Goal: Entertainment & Leisure: Consume media (video, audio)

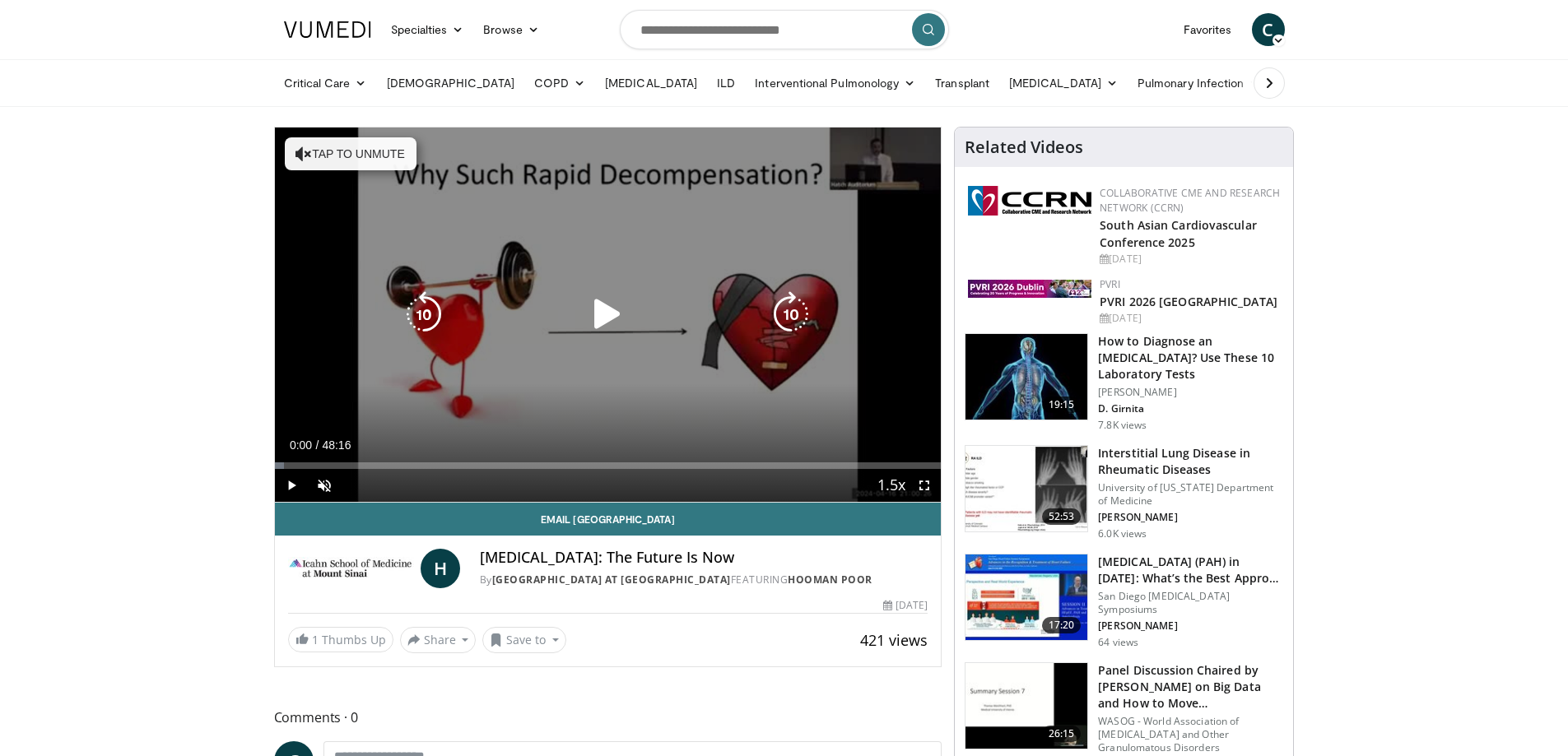
click at [614, 305] on icon "Video Player" at bounding box center [607, 314] width 46 height 46
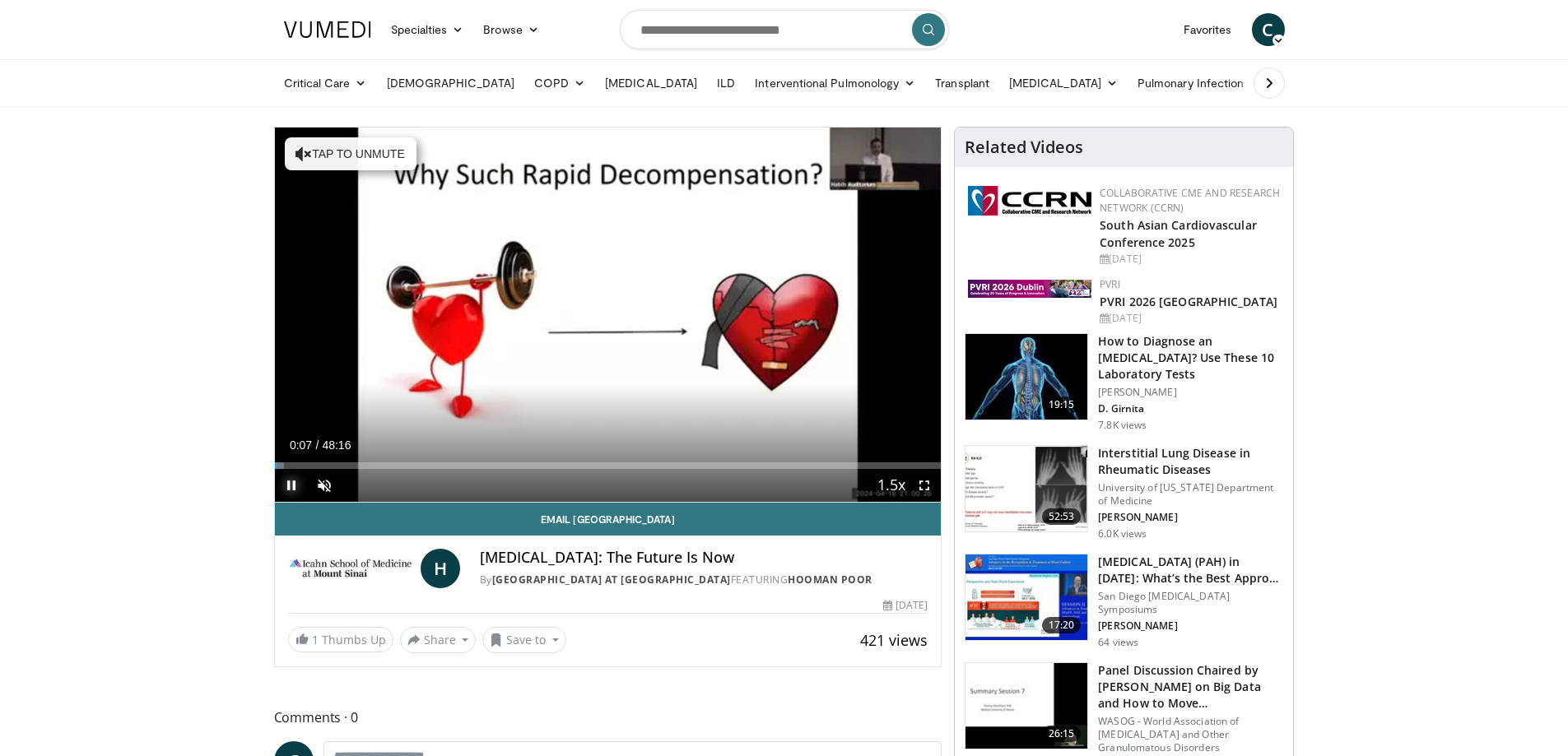
click at [288, 486] on span "Video Player" at bounding box center [291, 485] width 33 height 33
click at [296, 495] on span "Video Player" at bounding box center [291, 485] width 33 height 33
click at [331, 485] on span "Video Player" at bounding box center [323, 485] width 33 height 33
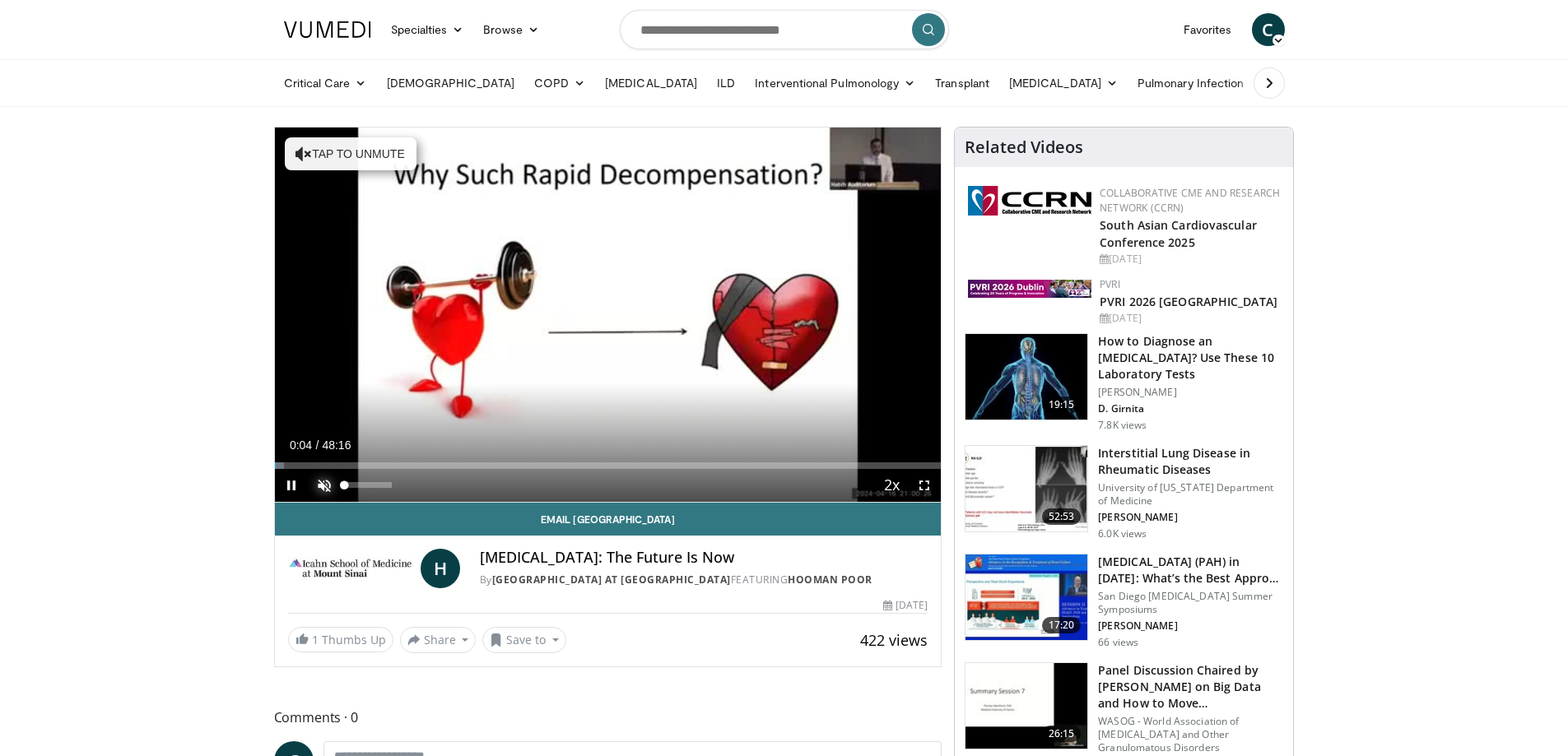
click at [334, 477] on span "Video Player" at bounding box center [323, 485] width 33 height 33
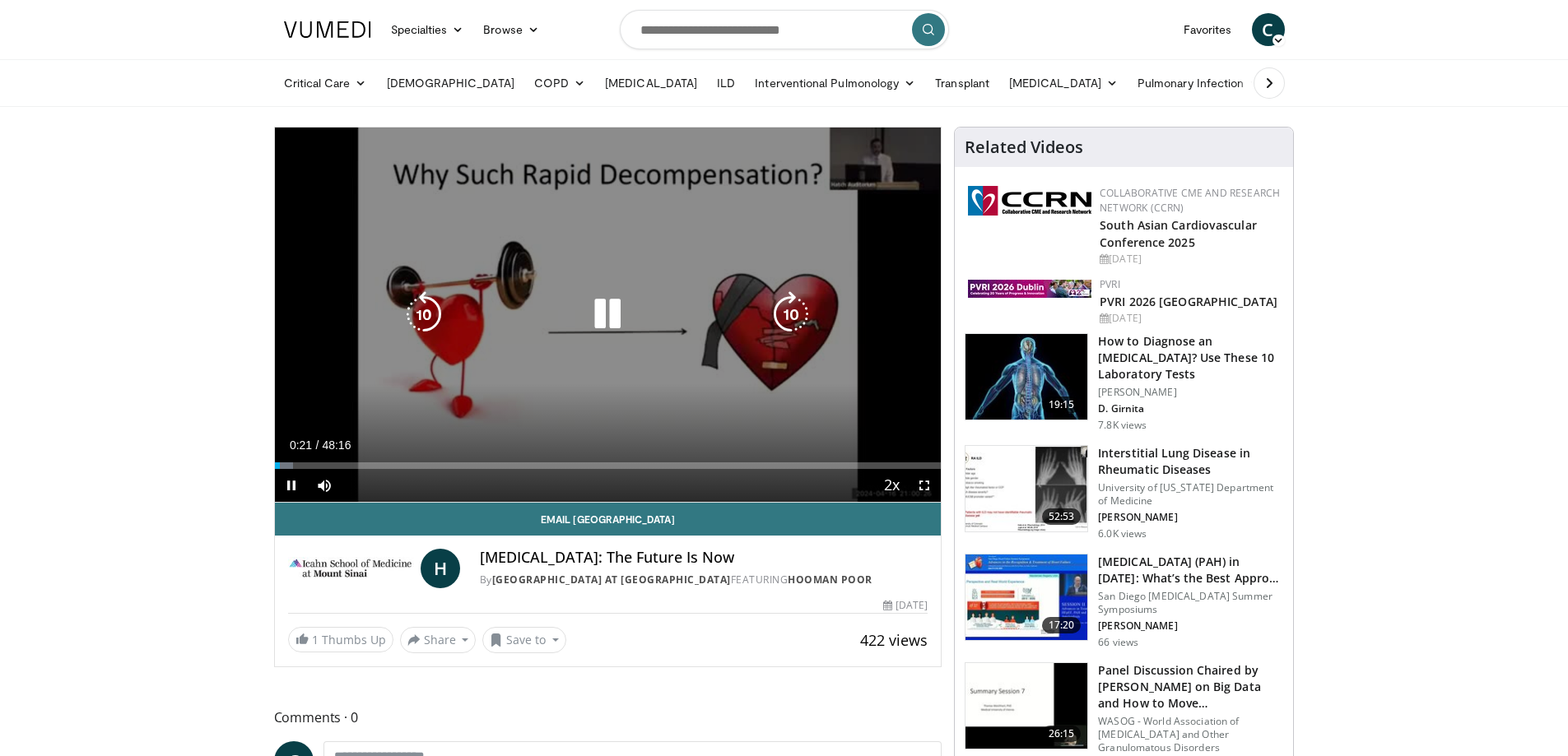
click at [806, 318] on icon "Video Player" at bounding box center [791, 314] width 46 height 46
click at [787, 316] on icon "Video Player" at bounding box center [791, 314] width 46 height 46
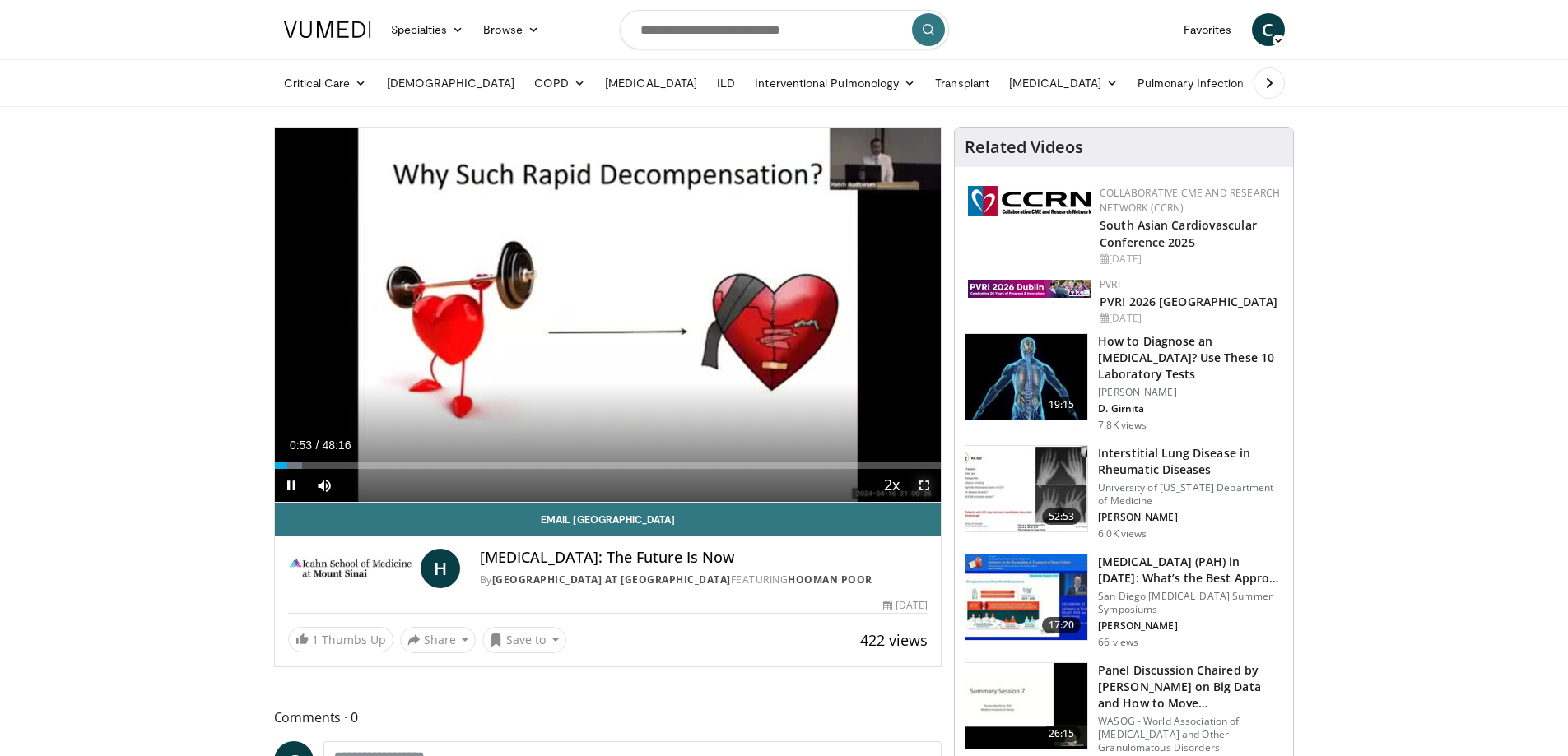
click at [931, 487] on span "Video Player" at bounding box center [924, 485] width 33 height 33
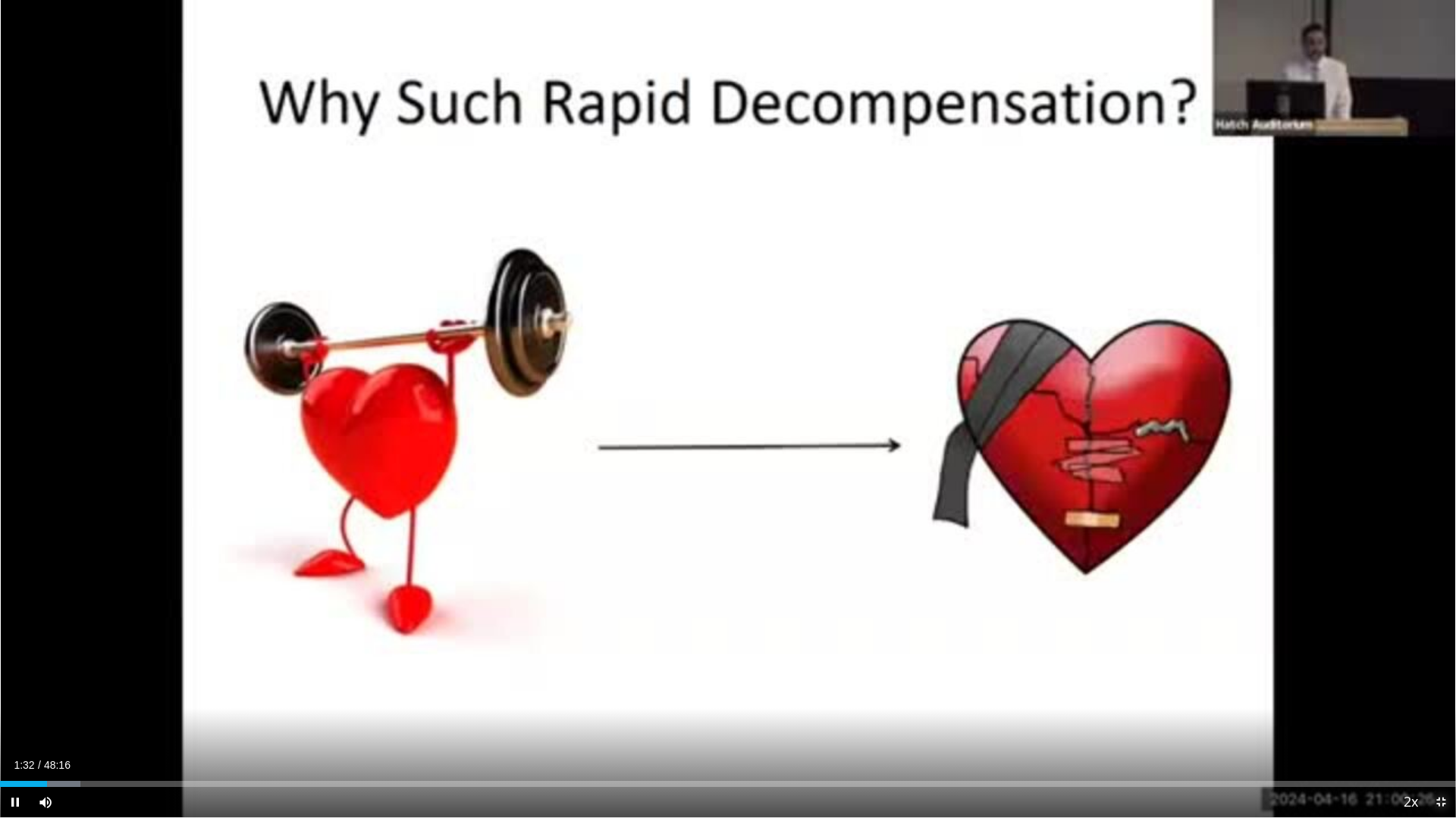
click at [1444, 696] on span "Video Player" at bounding box center [1440, 802] width 30 height 30
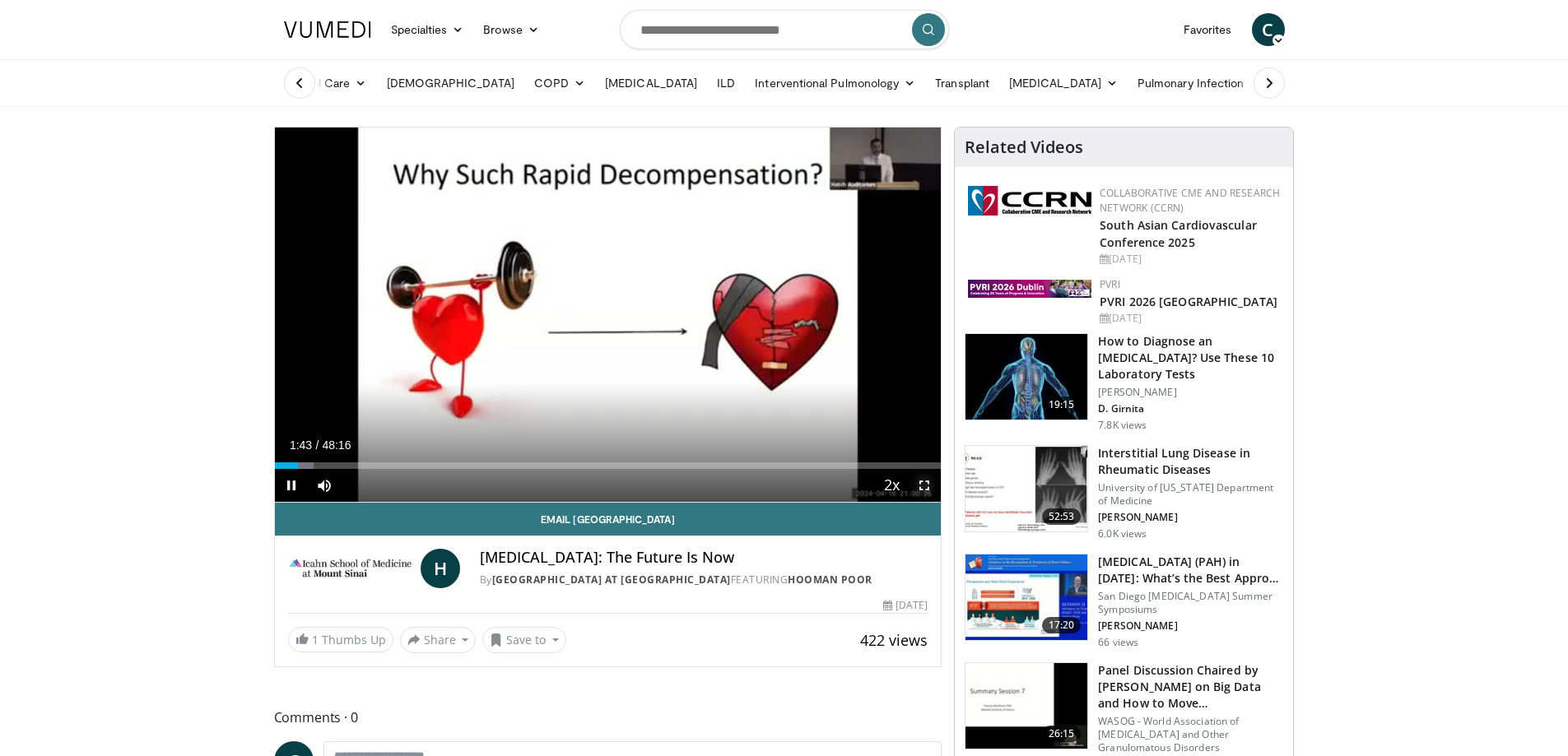
click at [923, 480] on span "Video Player" at bounding box center [924, 485] width 33 height 33
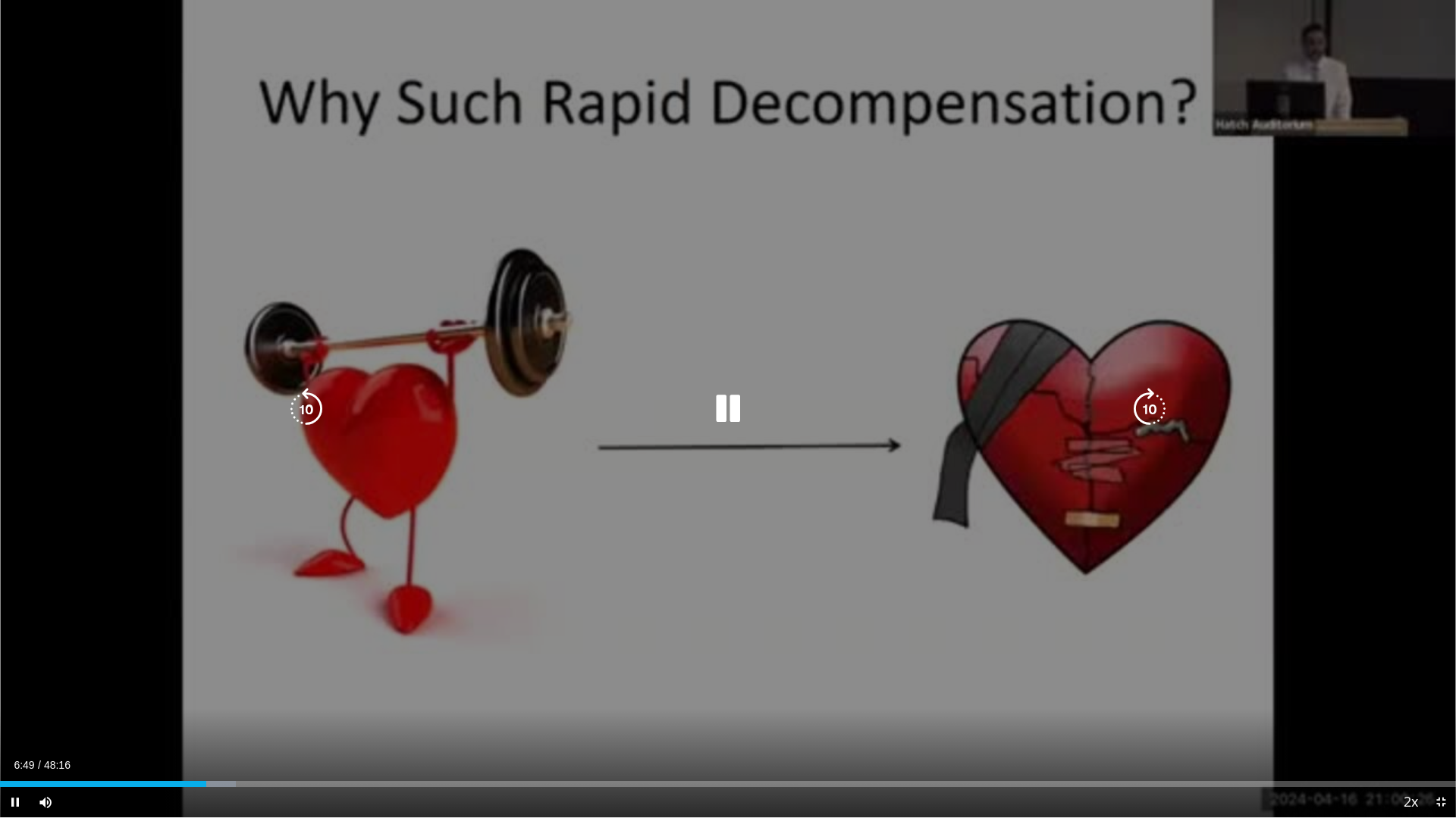
click at [728, 413] on icon "Video Player" at bounding box center [728, 409] width 42 height 42
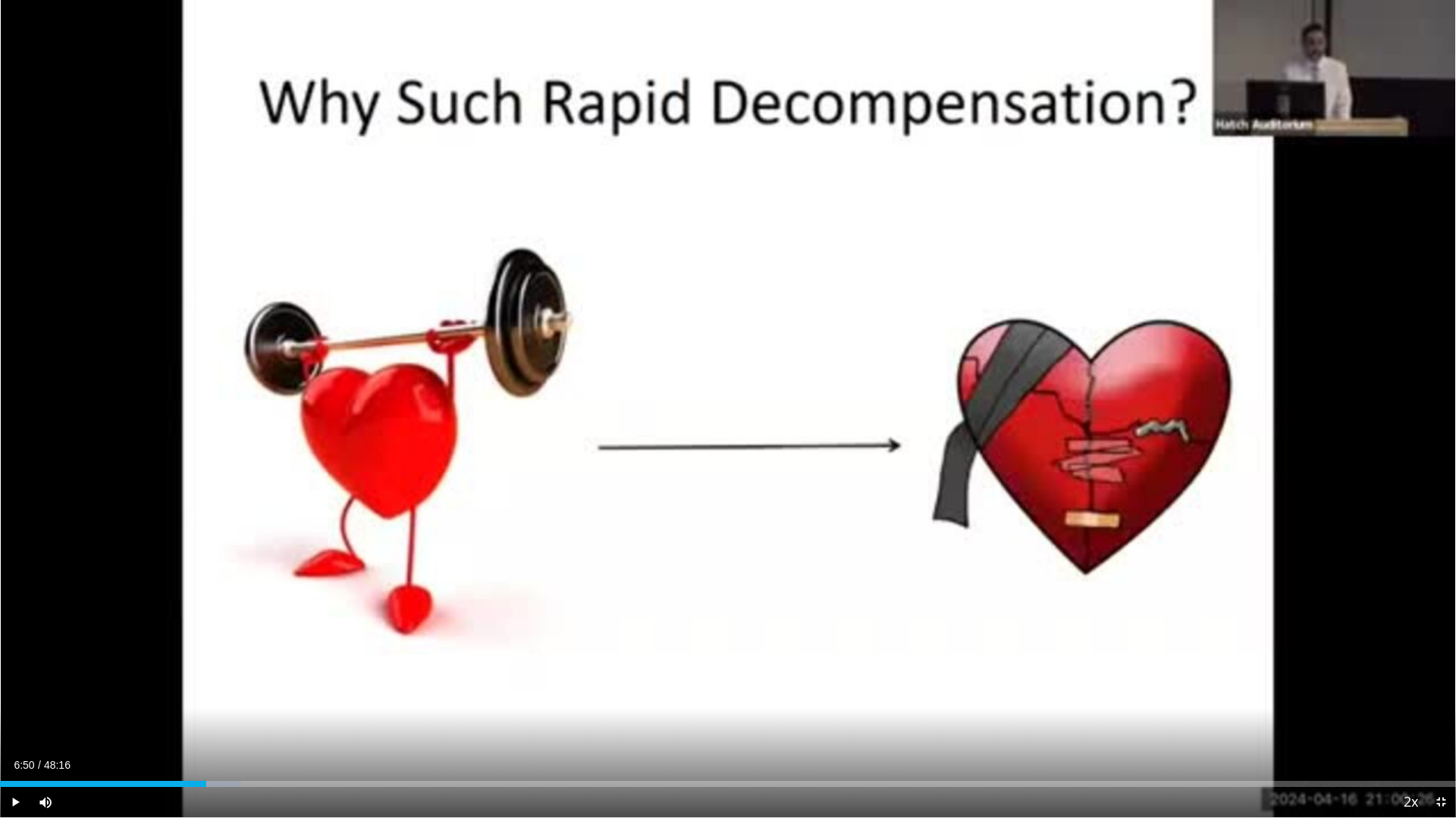
click at [182, 287] on div "20 seconds Tap to unmute" at bounding box center [728, 409] width 1456 height 817
click at [1442, 696] on span "Video Player" at bounding box center [1440, 802] width 30 height 30
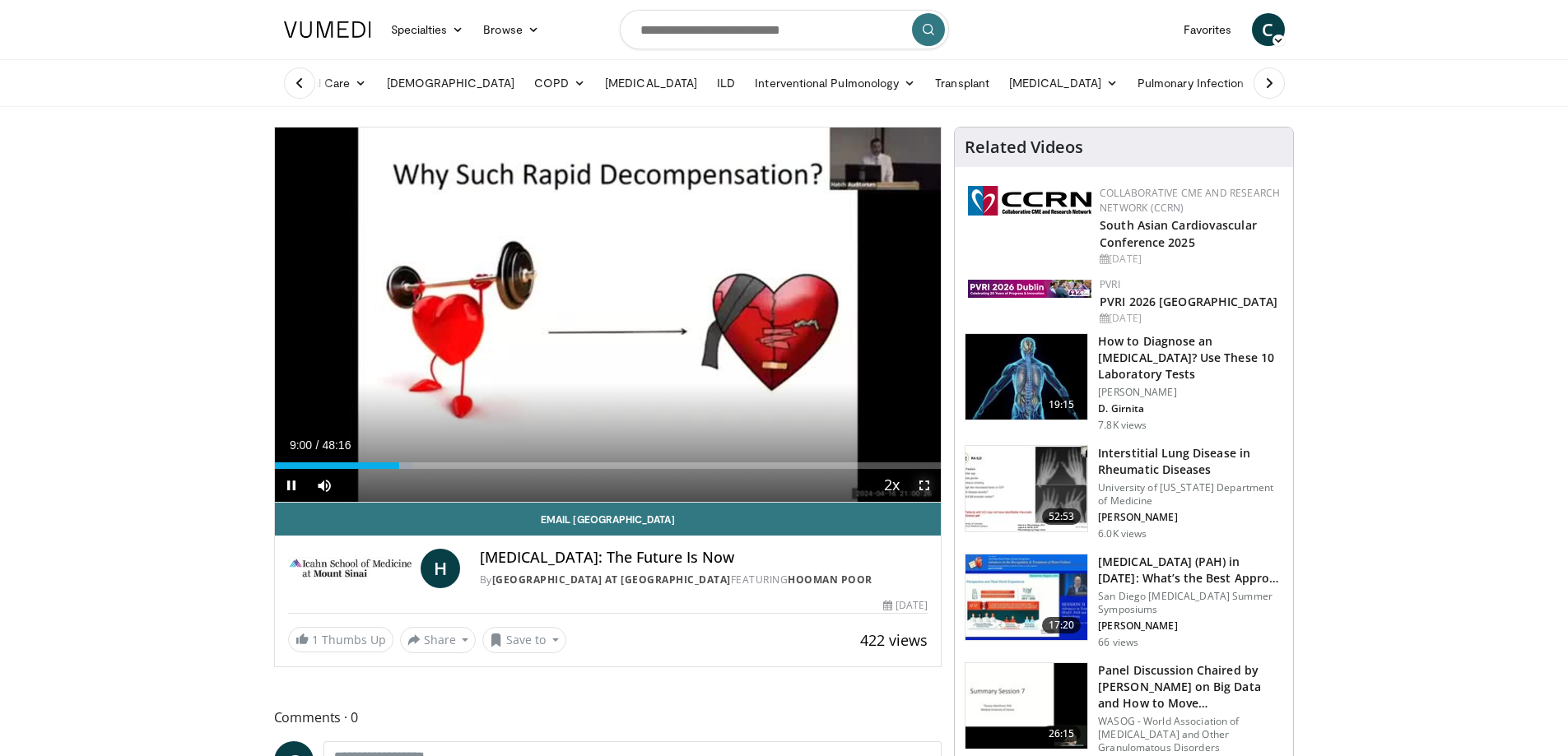
click at [929, 486] on span "Video Player" at bounding box center [924, 485] width 33 height 33
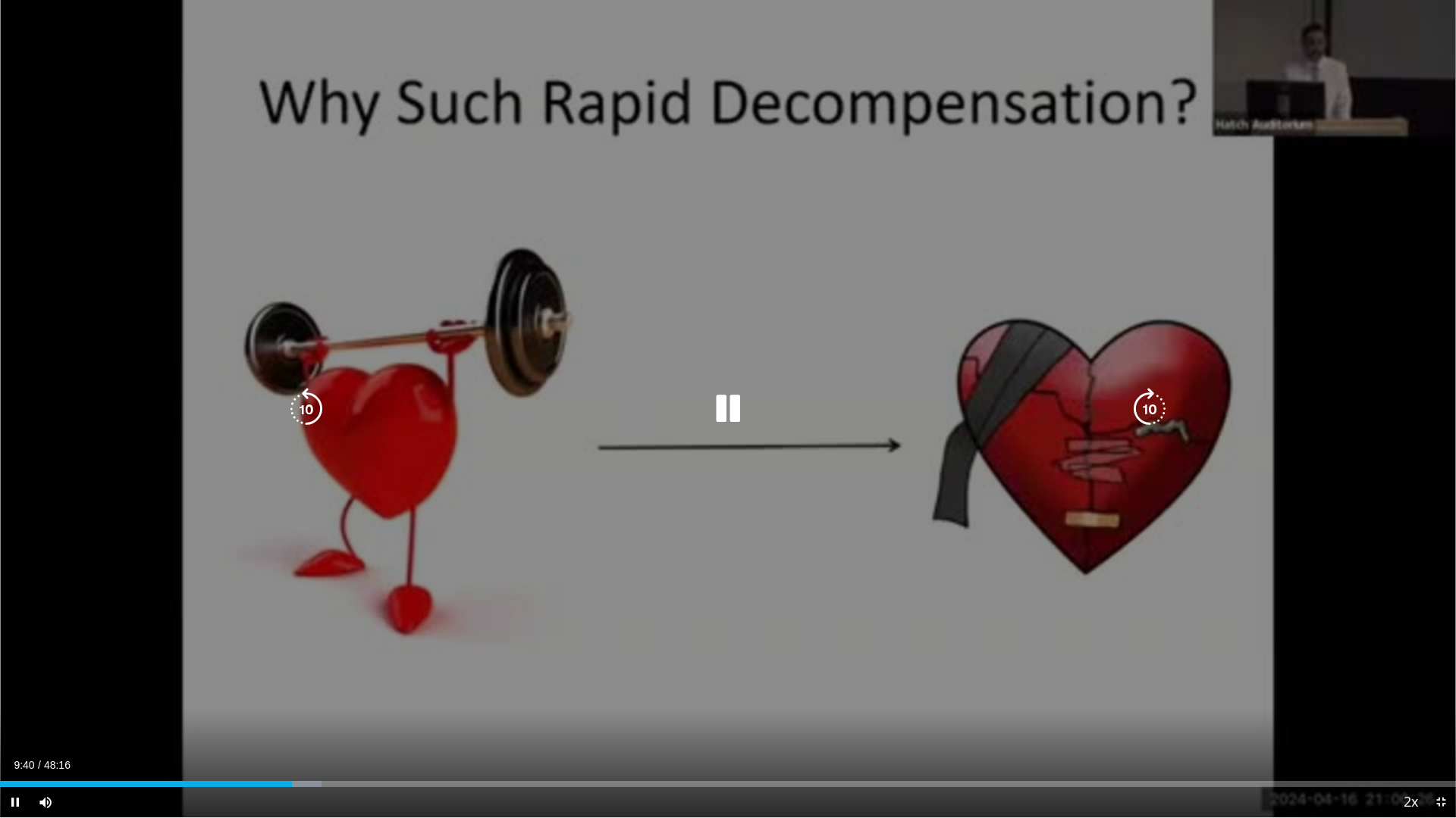
click at [723, 411] on icon "Video Player" at bounding box center [728, 409] width 42 height 42
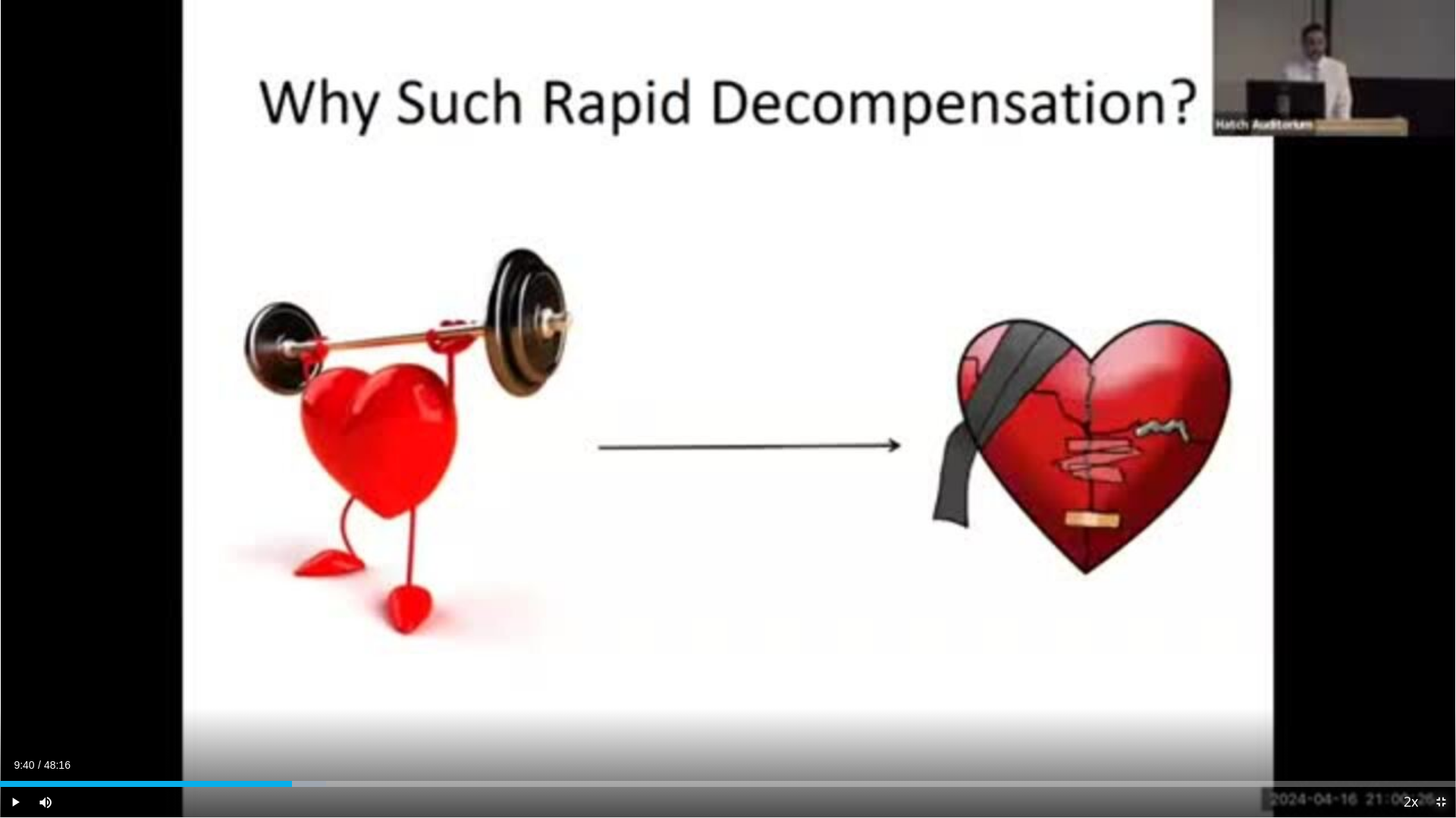
click at [1437, 696] on span "Video Player" at bounding box center [1440, 802] width 30 height 30
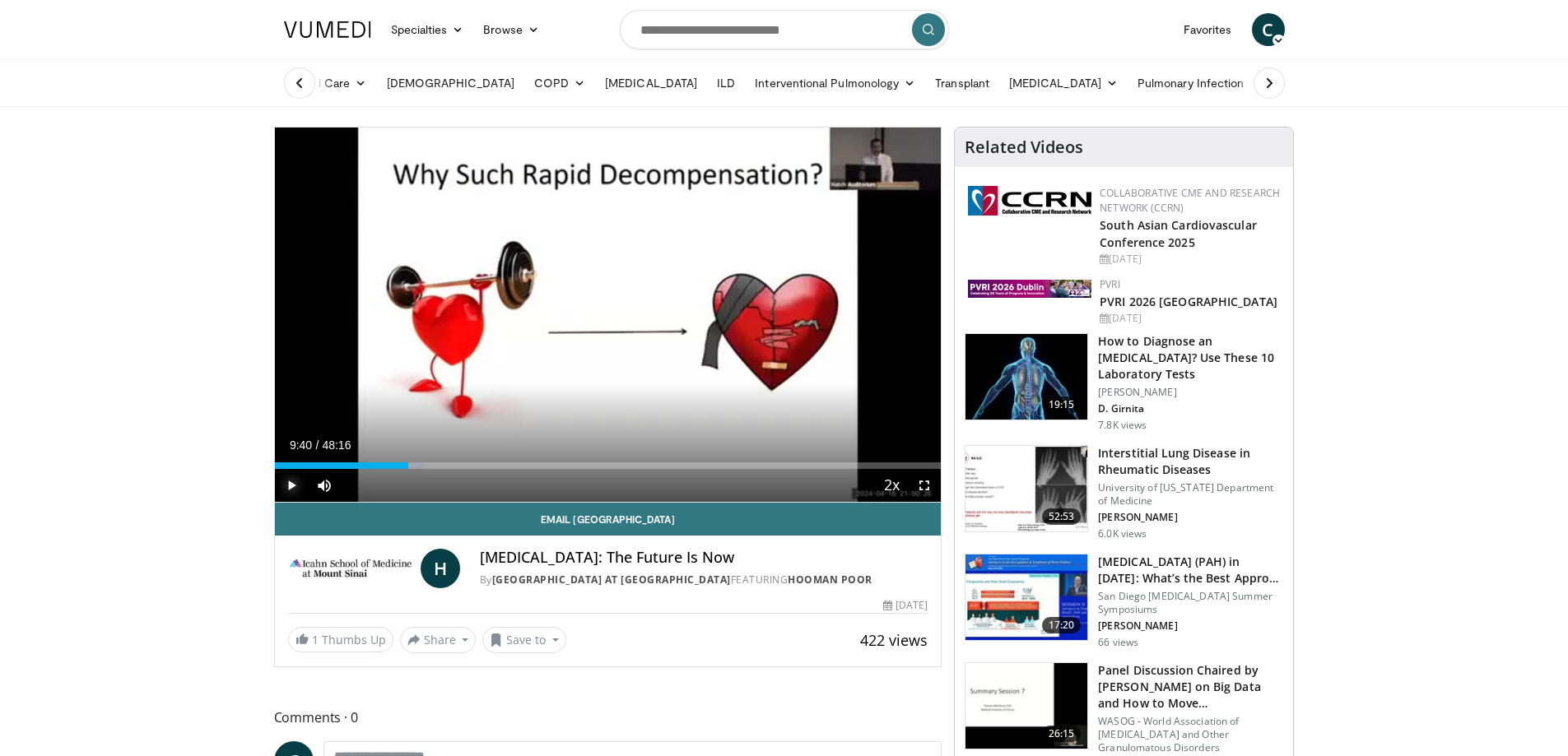
click at [280, 490] on span "Video Player" at bounding box center [291, 485] width 33 height 33
click at [924, 486] on span "Video Player" at bounding box center [924, 485] width 33 height 33
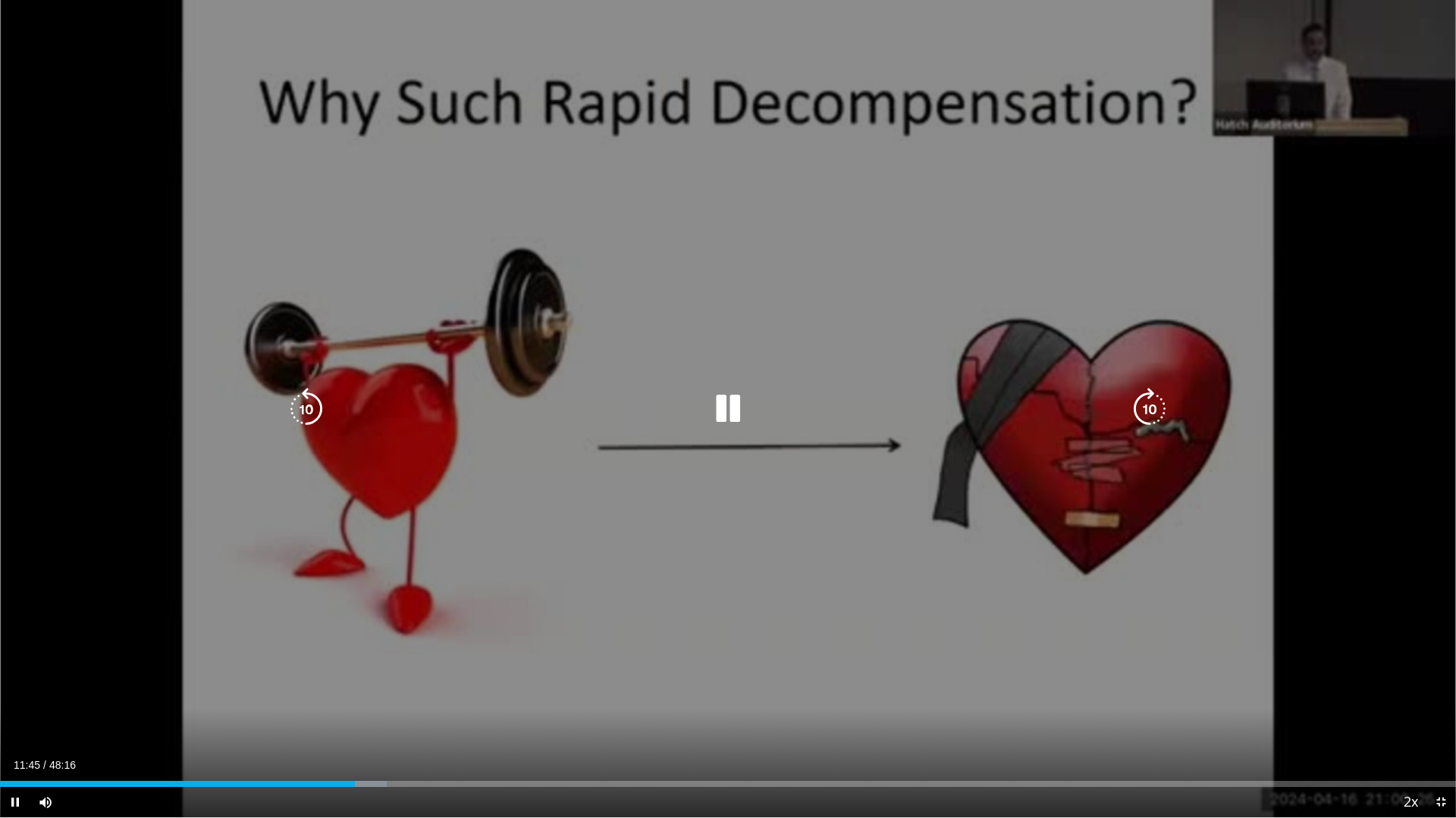
click at [1352, 526] on div "20 seconds Tap to unmute" at bounding box center [728, 409] width 1456 height 817
click at [743, 409] on icon "Video Player" at bounding box center [728, 409] width 42 height 42
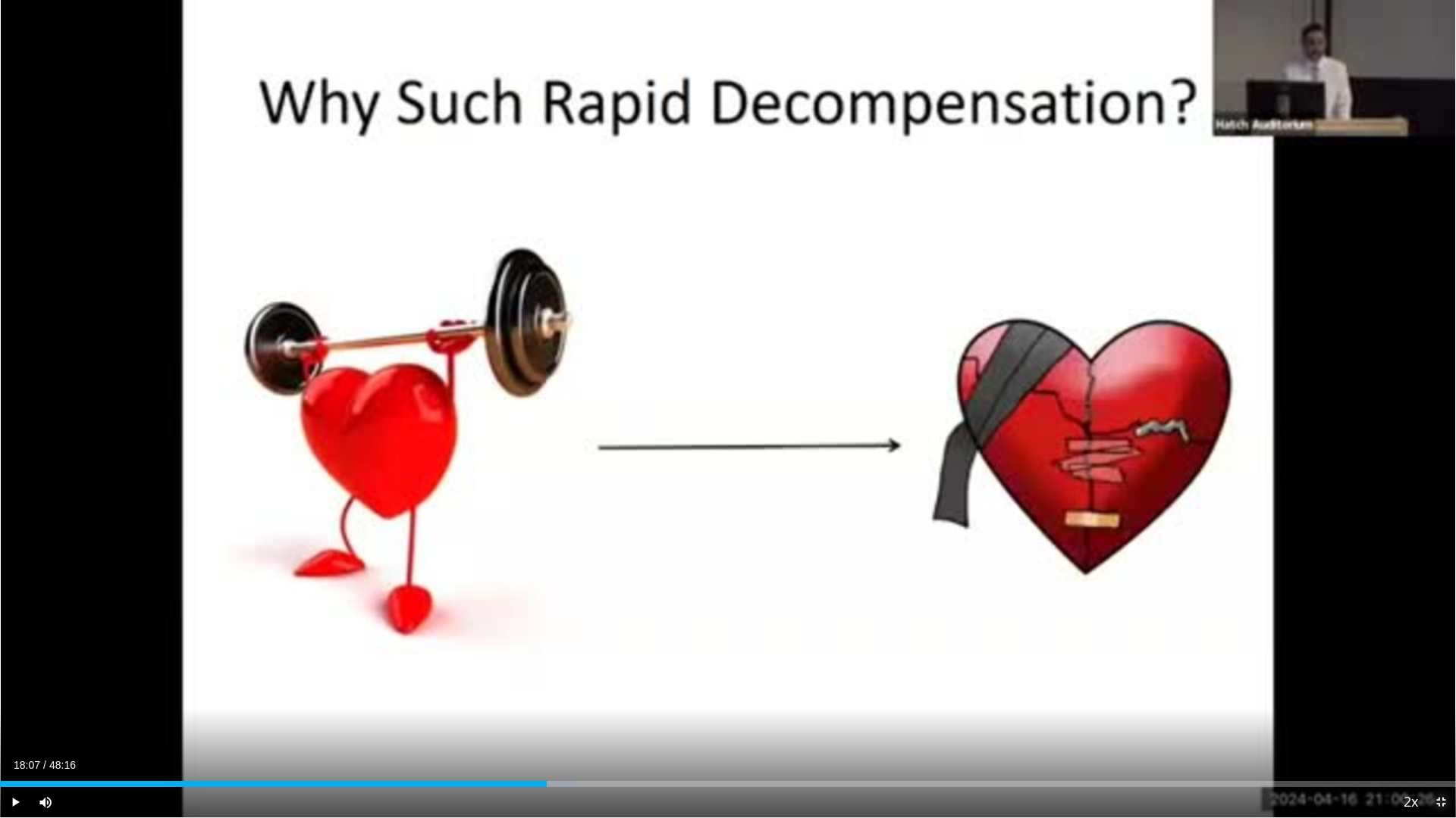
click at [1444, 696] on span "Video Player" at bounding box center [1440, 802] width 30 height 30
